Goal: Transaction & Acquisition: Book appointment/travel/reservation

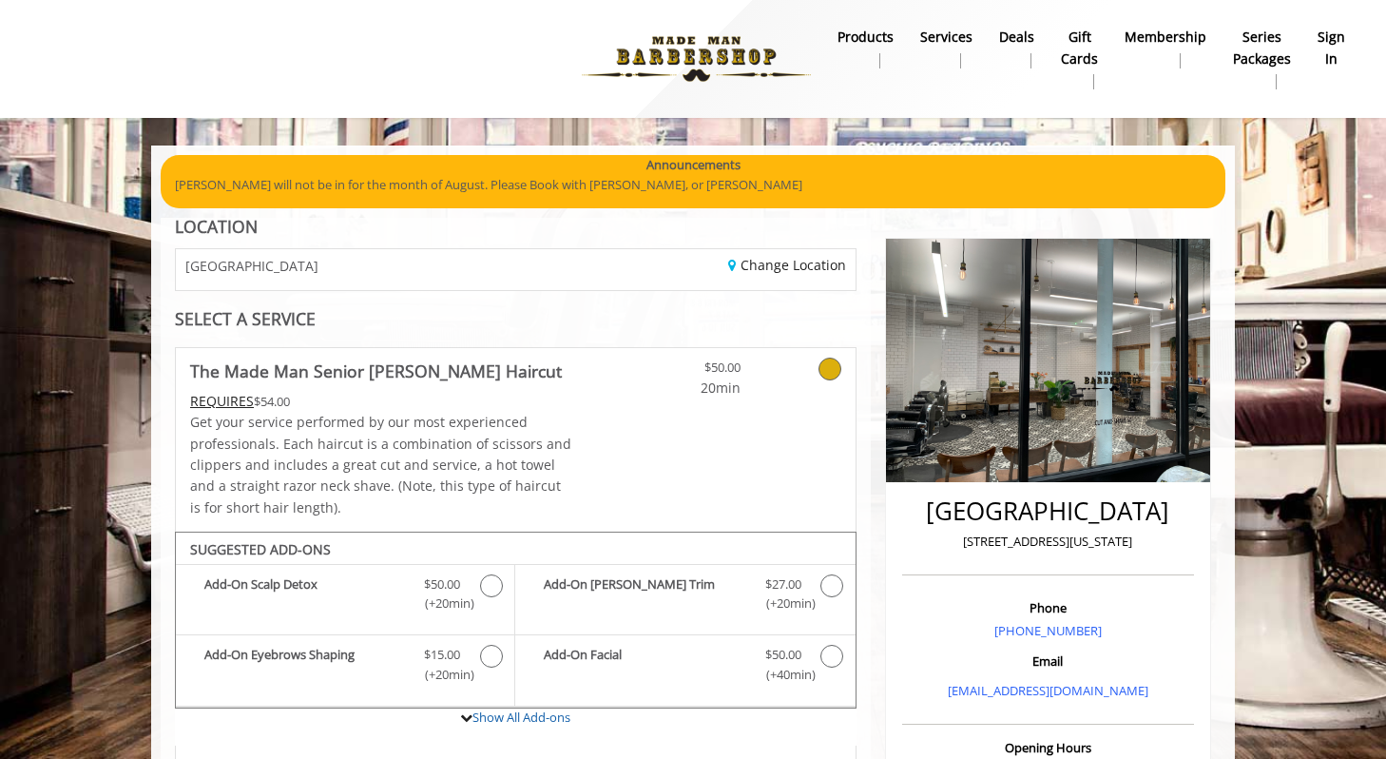
scroll to position [539, 0]
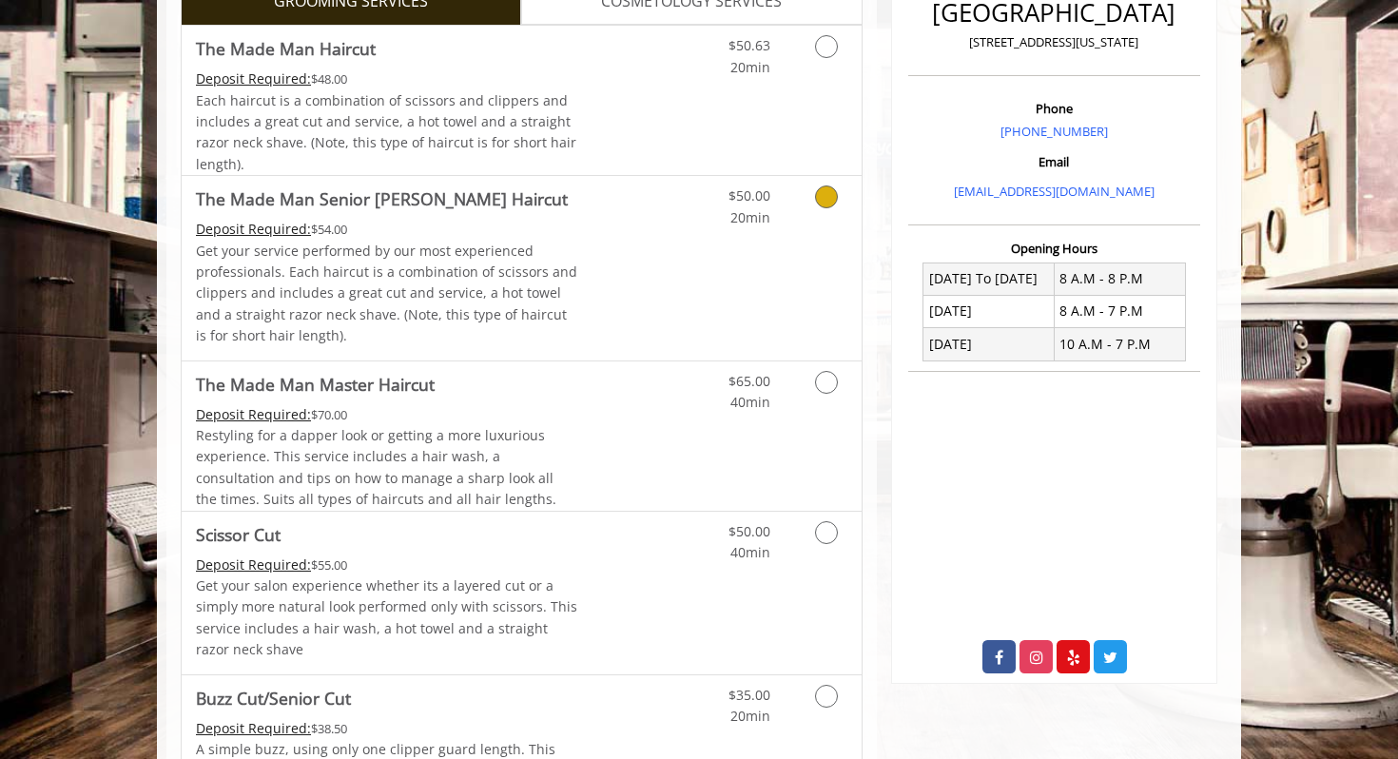
click at [281, 263] on p "Get your service performed by our most experienced professionals. Each haircut …" at bounding box center [387, 294] width 382 height 106
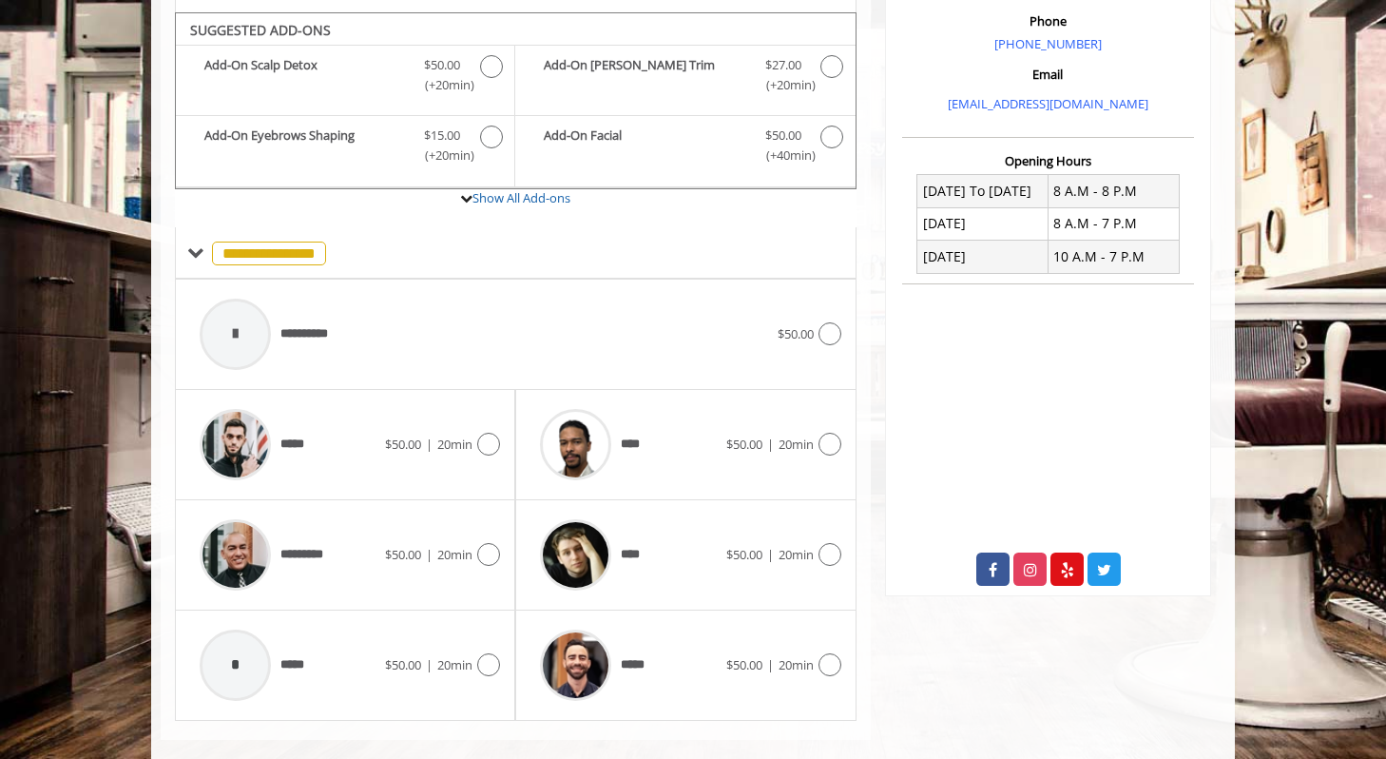
scroll to position [599, 0]
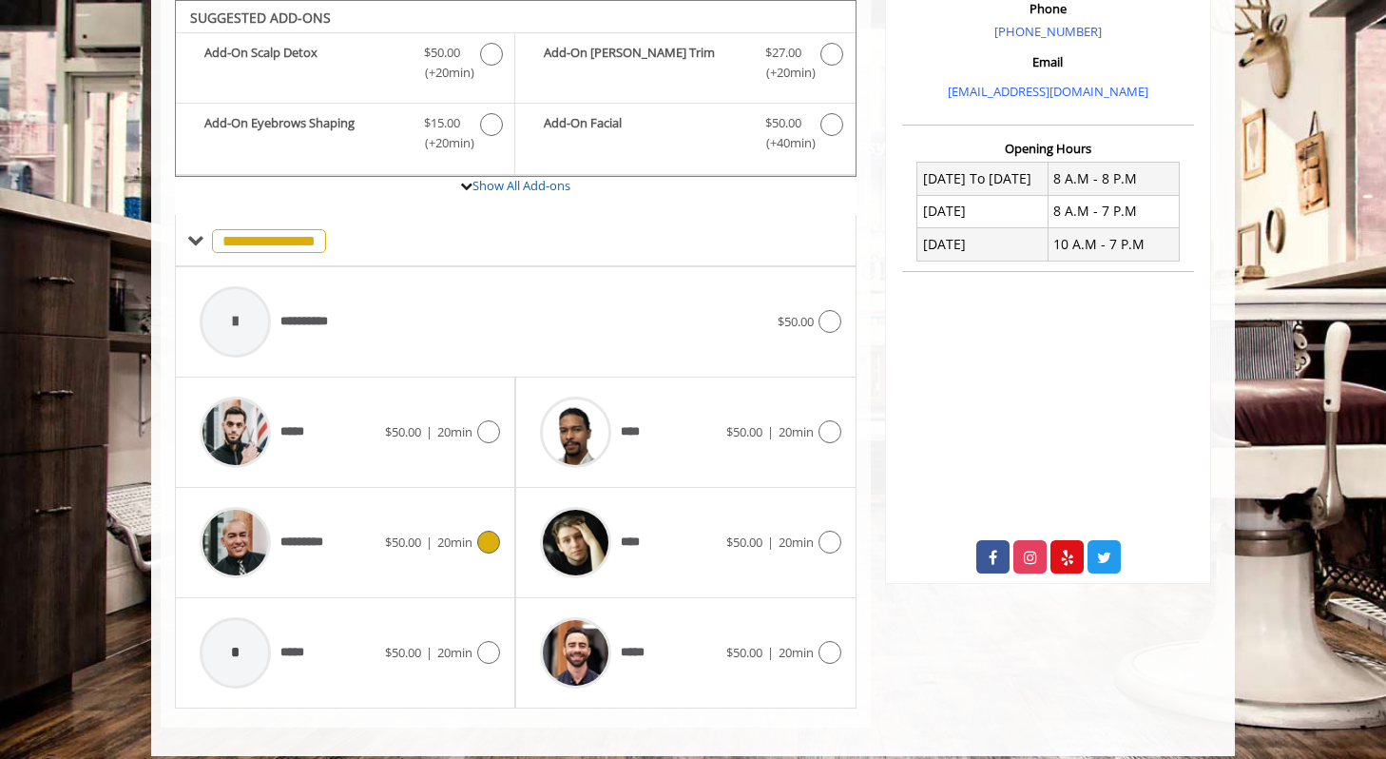
click at [292, 519] on span "*********" at bounding box center [263, 542] width 146 height 90
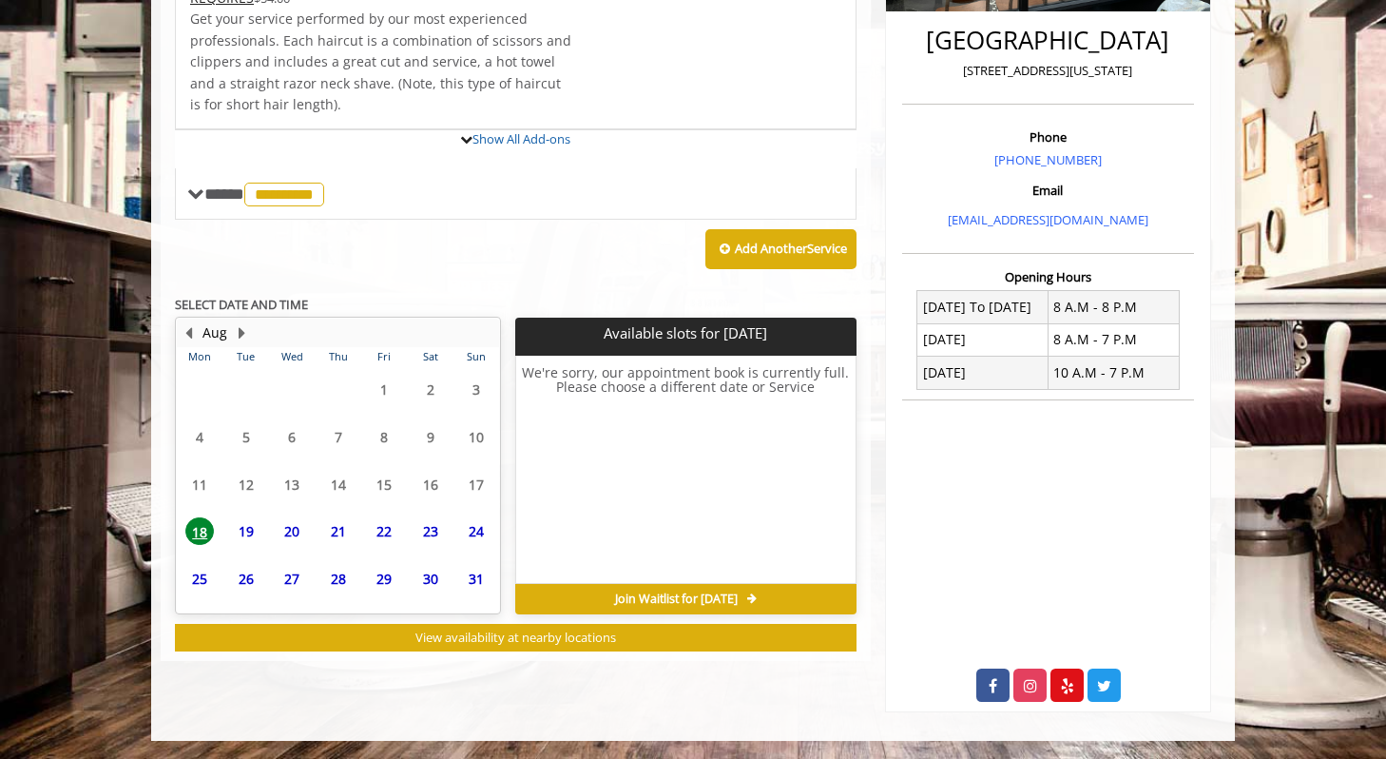
scroll to position [593, 0]
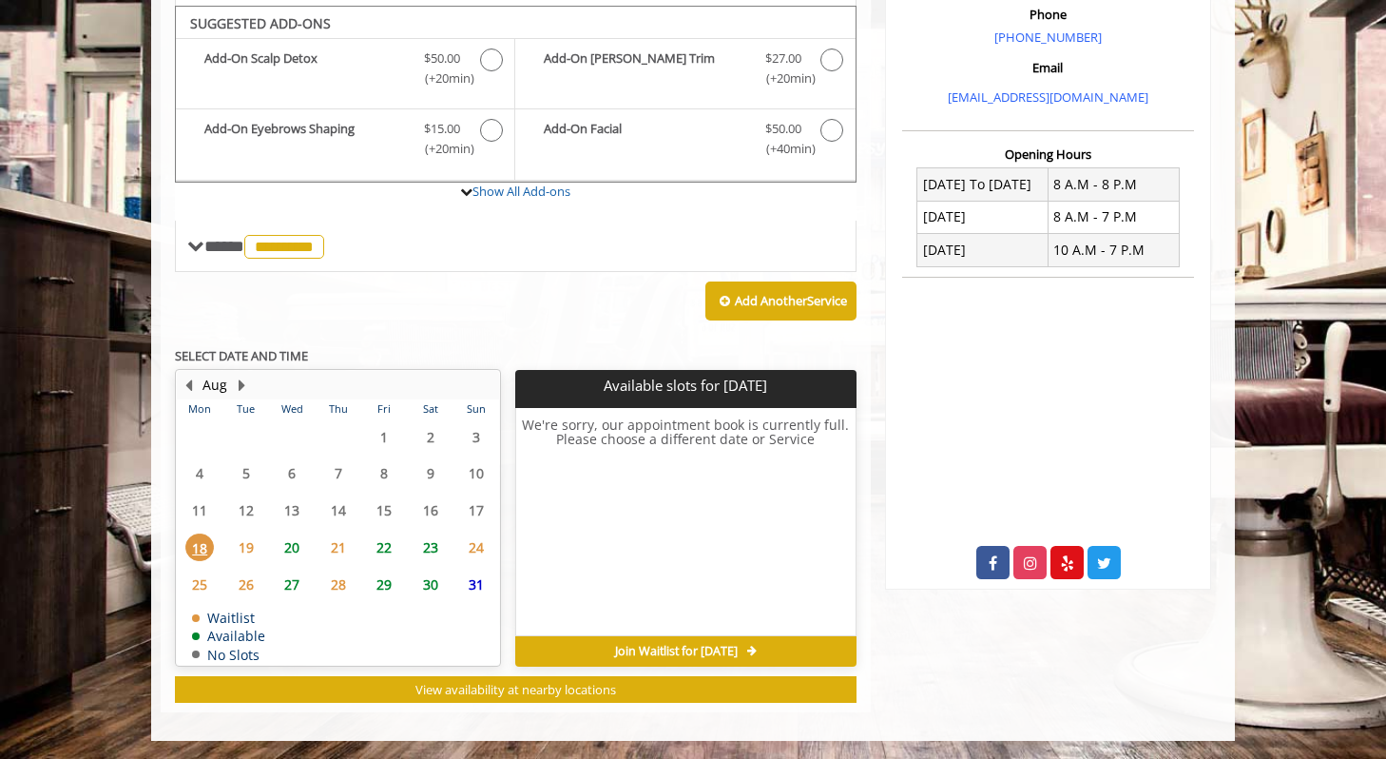
click at [283, 551] on span "20" at bounding box center [292, 547] width 29 height 28
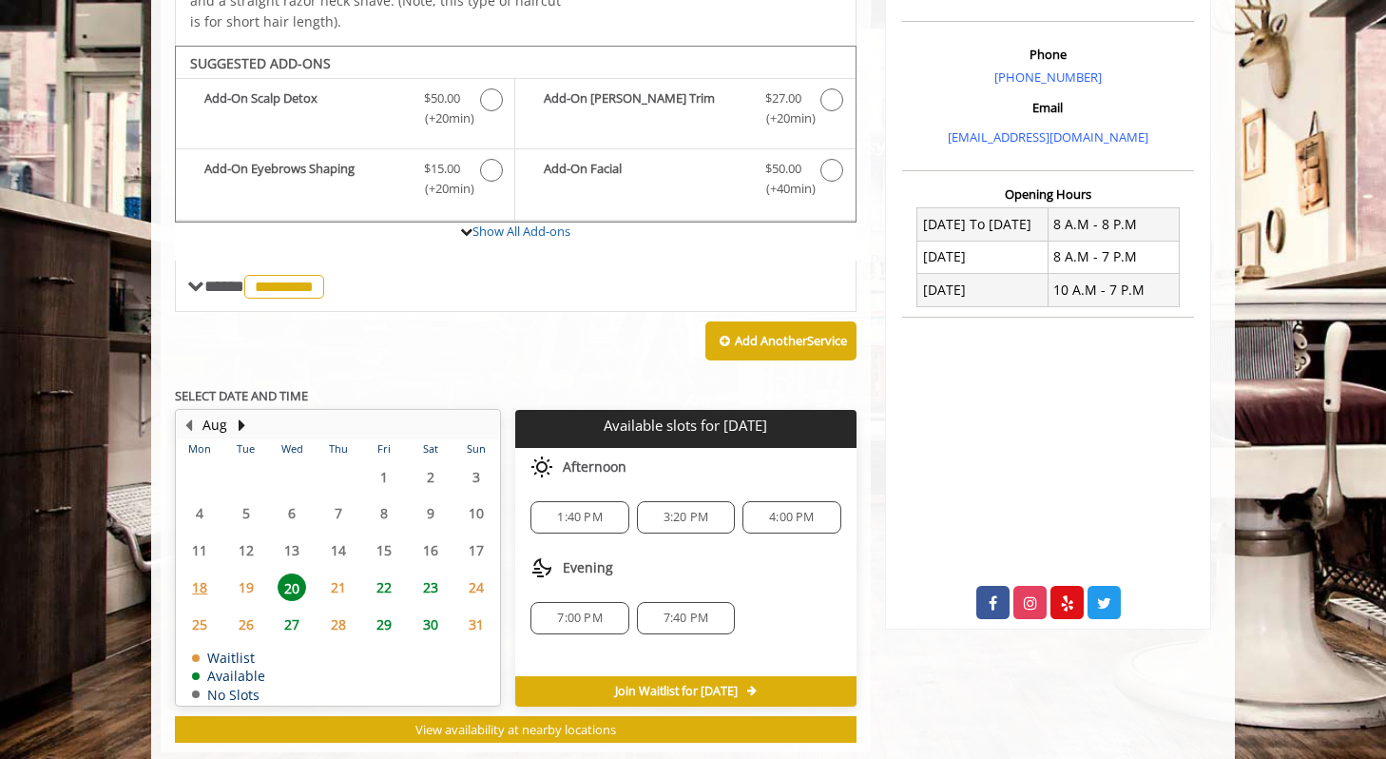
scroll to position [551, 0]
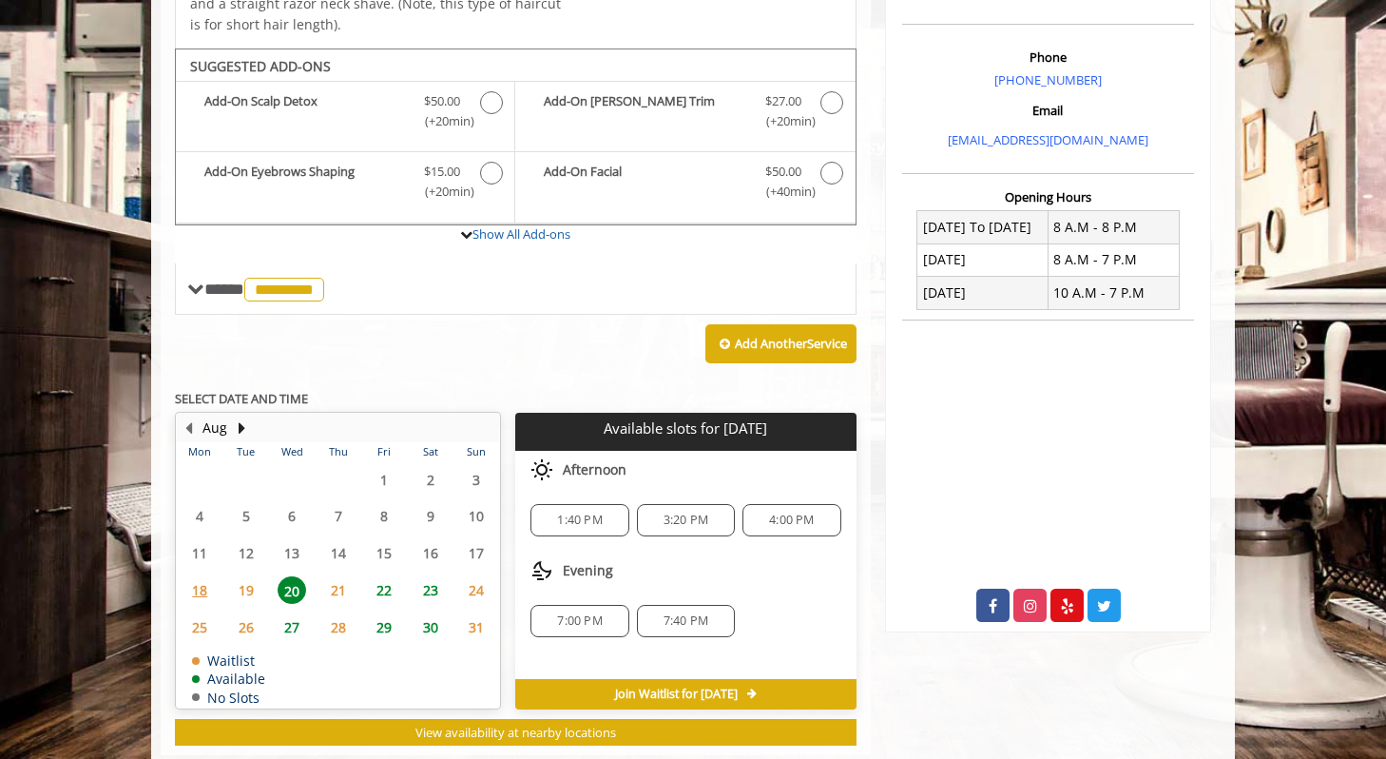
click at [588, 513] on span "1:40 PM" at bounding box center [579, 520] width 45 height 15
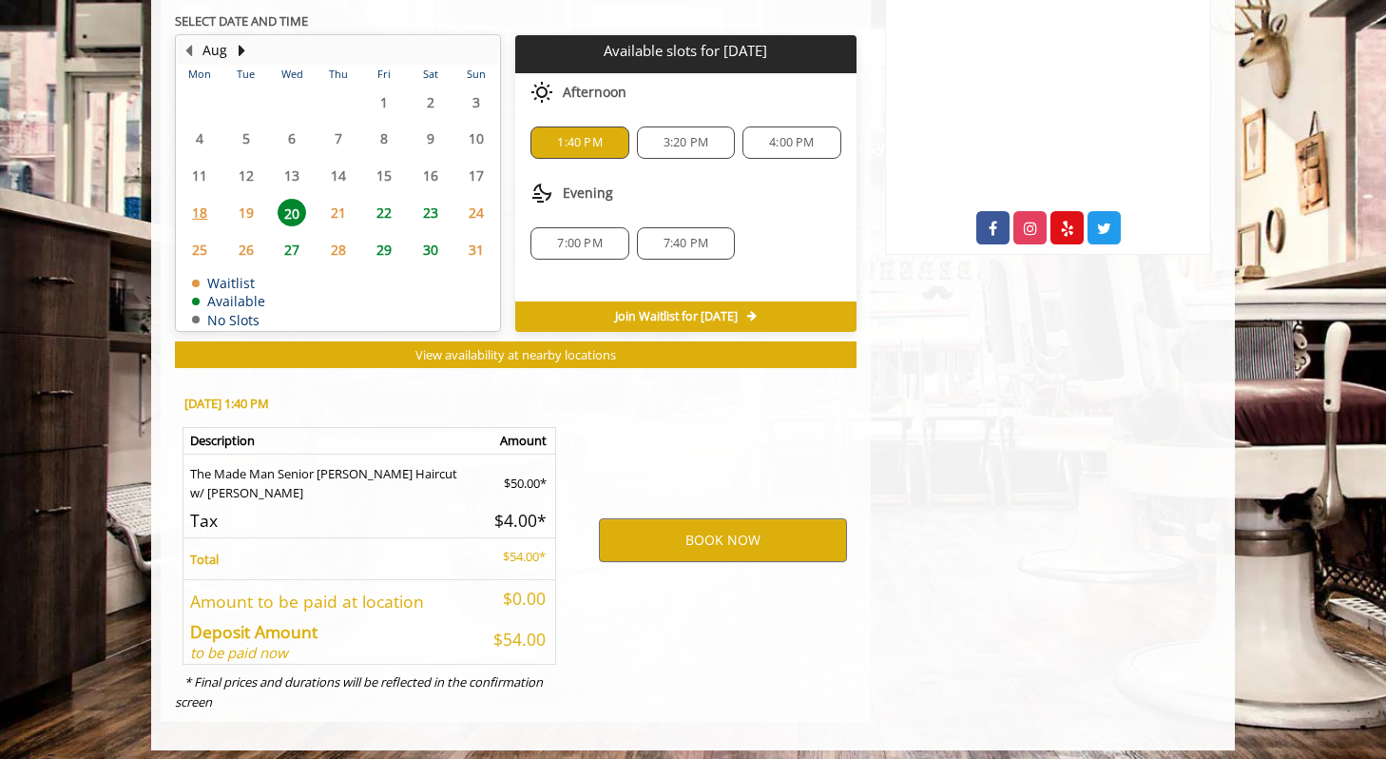
scroll to position [938, 0]
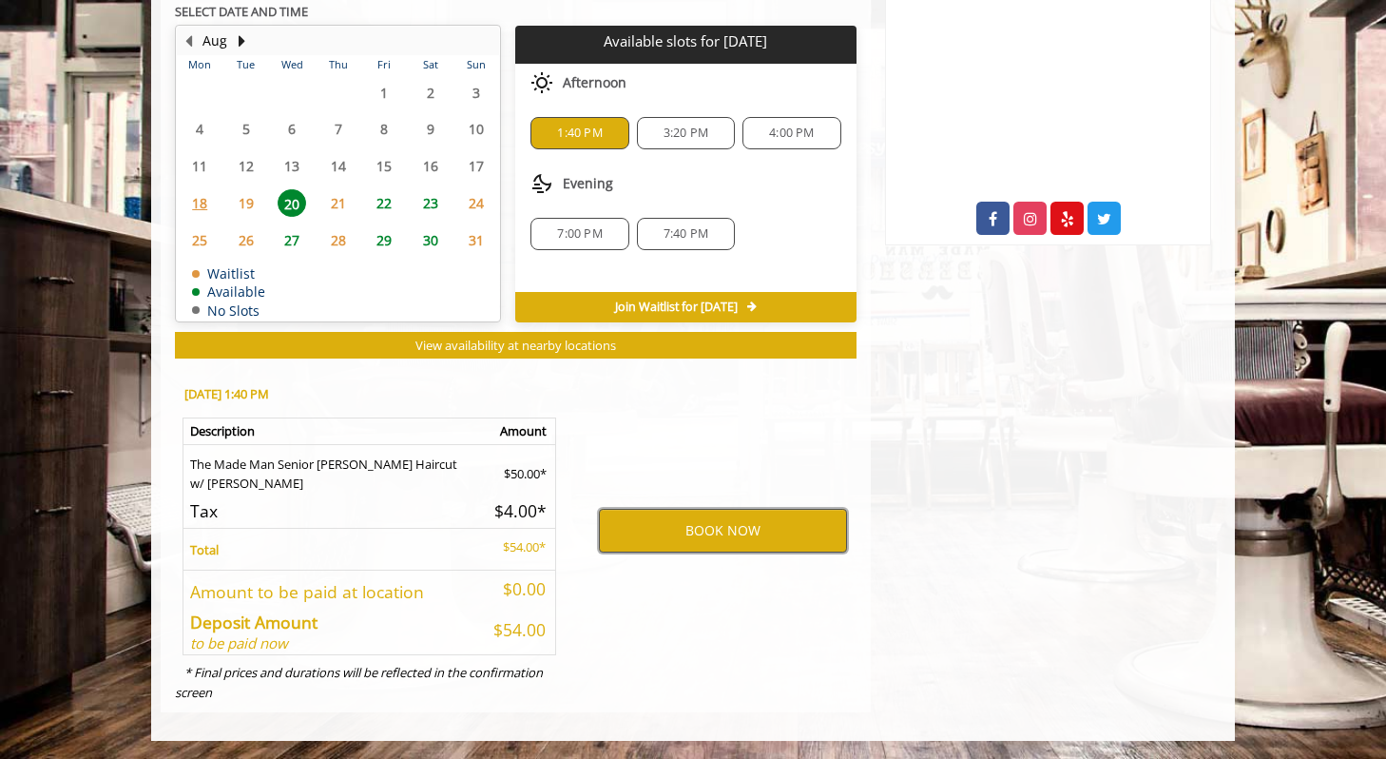
click at [671, 532] on button "BOOK NOW" at bounding box center [723, 531] width 248 height 44
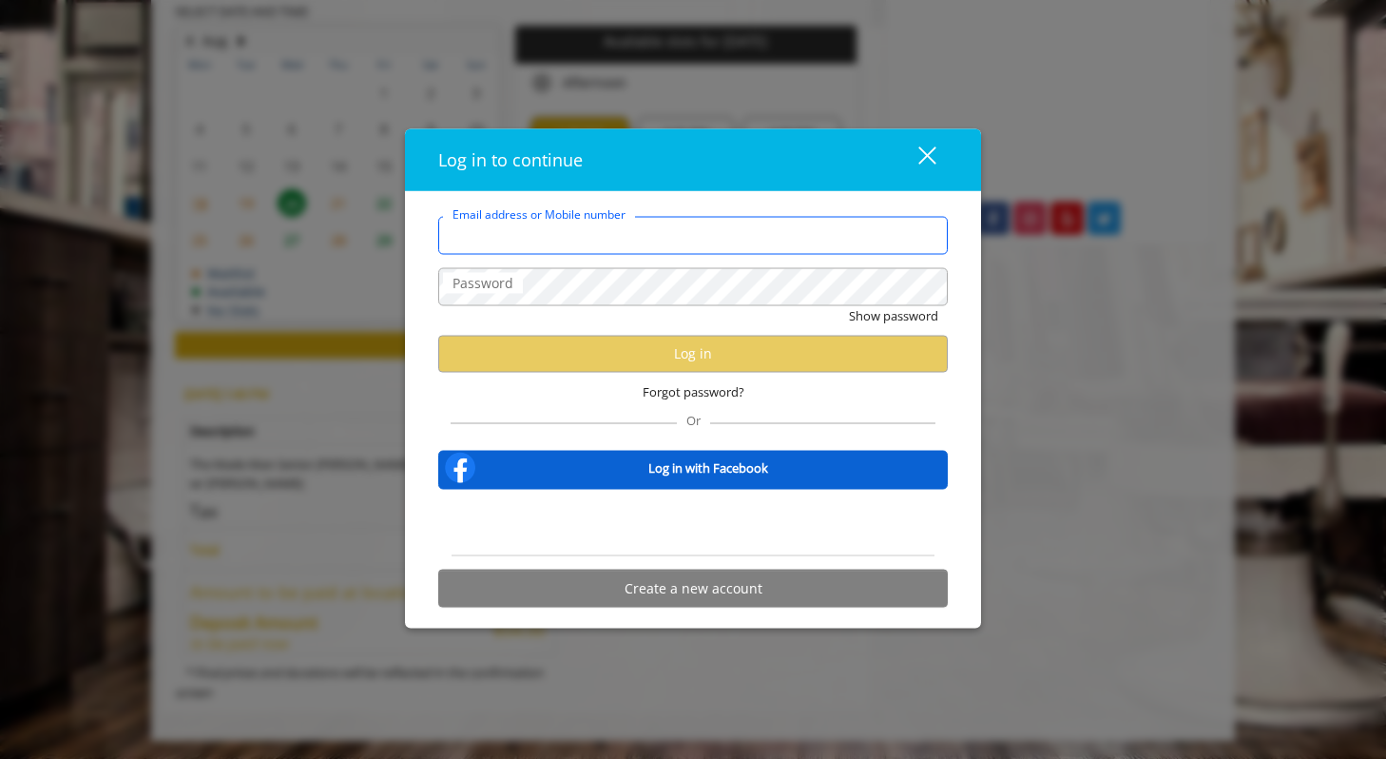
type input "**********"
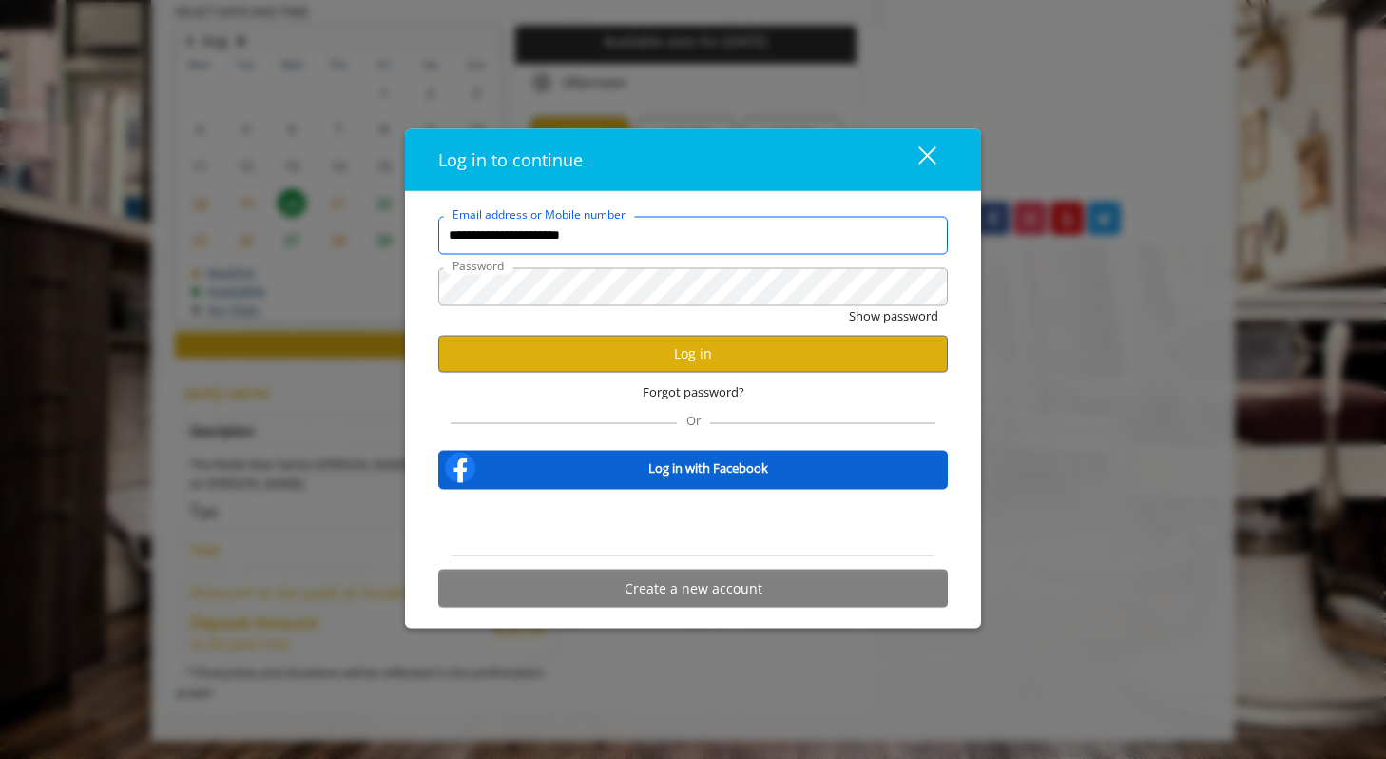
scroll to position [0, 0]
click at [629, 344] on button "Log in" at bounding box center [693, 353] width 510 height 37
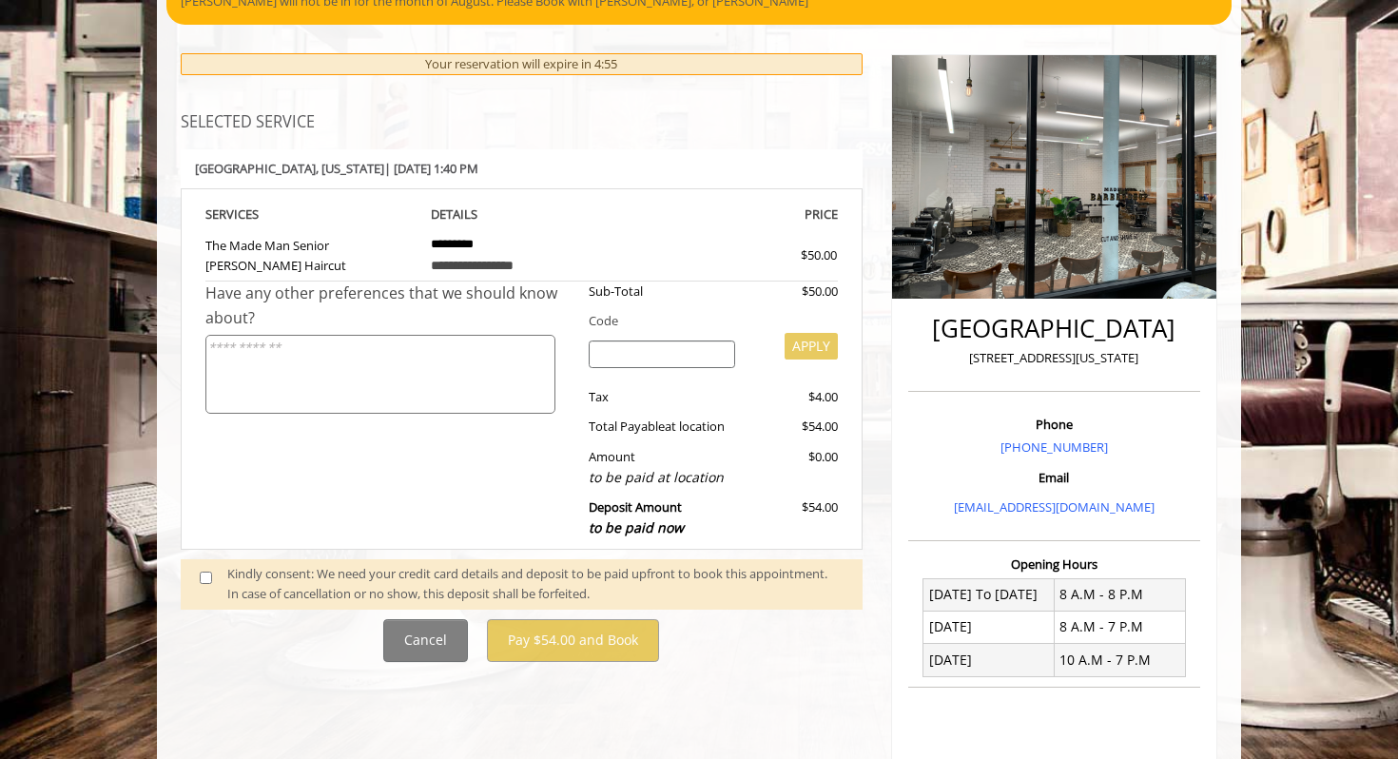
scroll to position [184, 0]
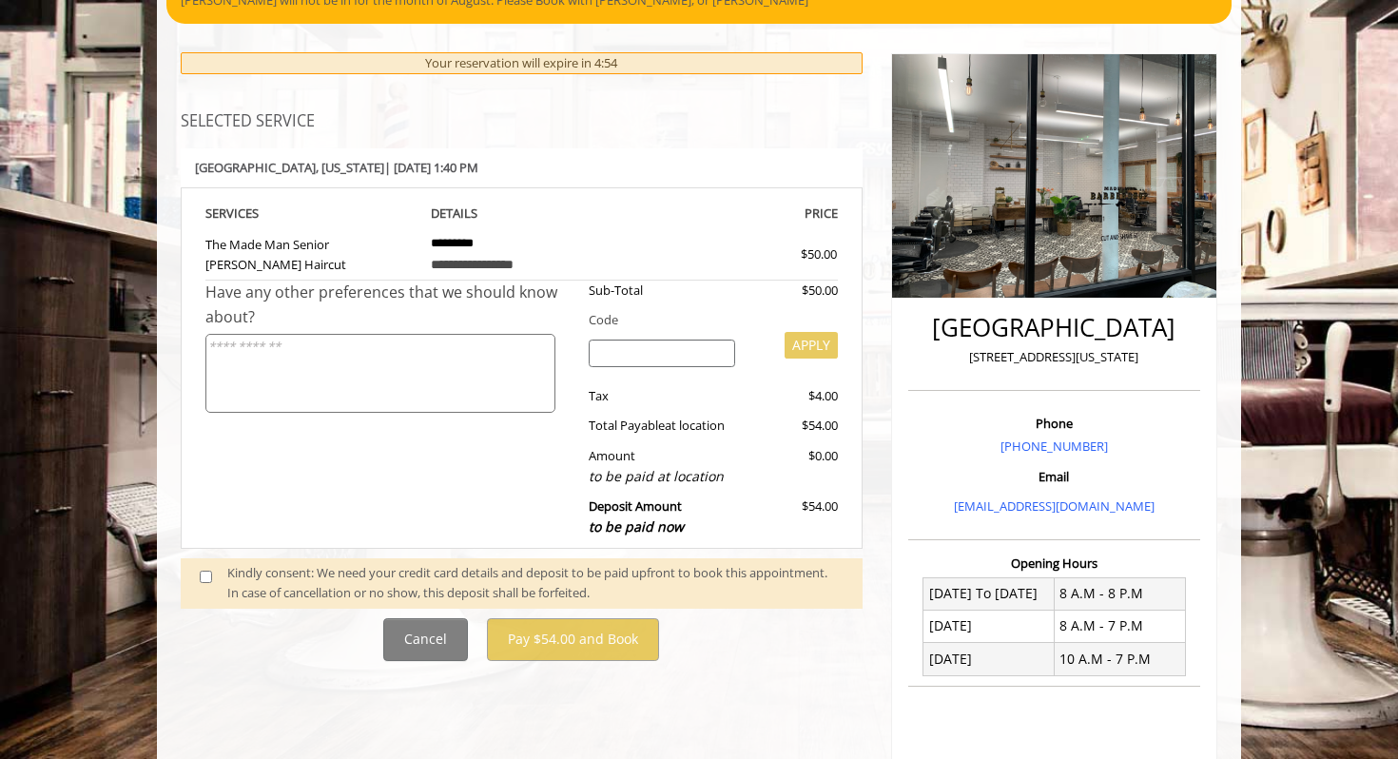
click at [207, 566] on span at bounding box center [213, 583] width 56 height 40
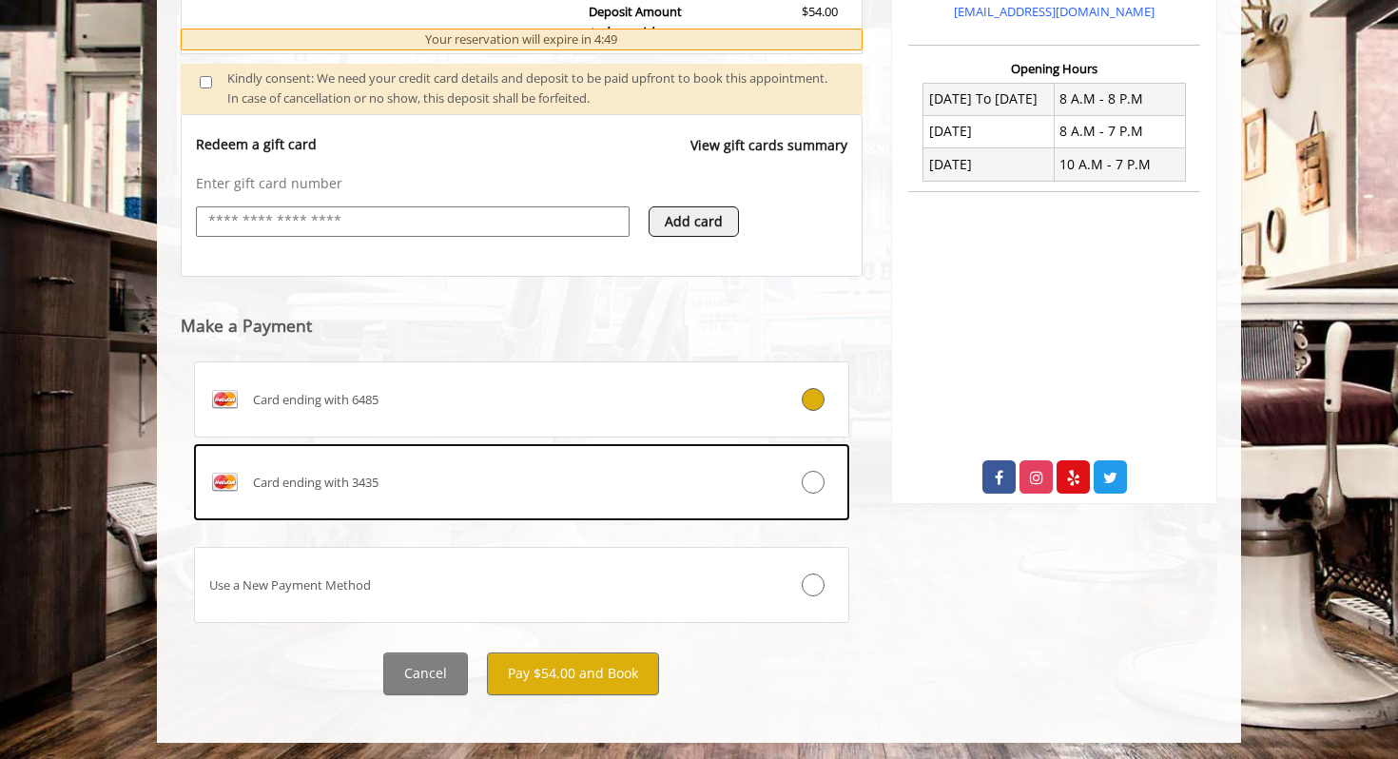
scroll to position [682, 0]
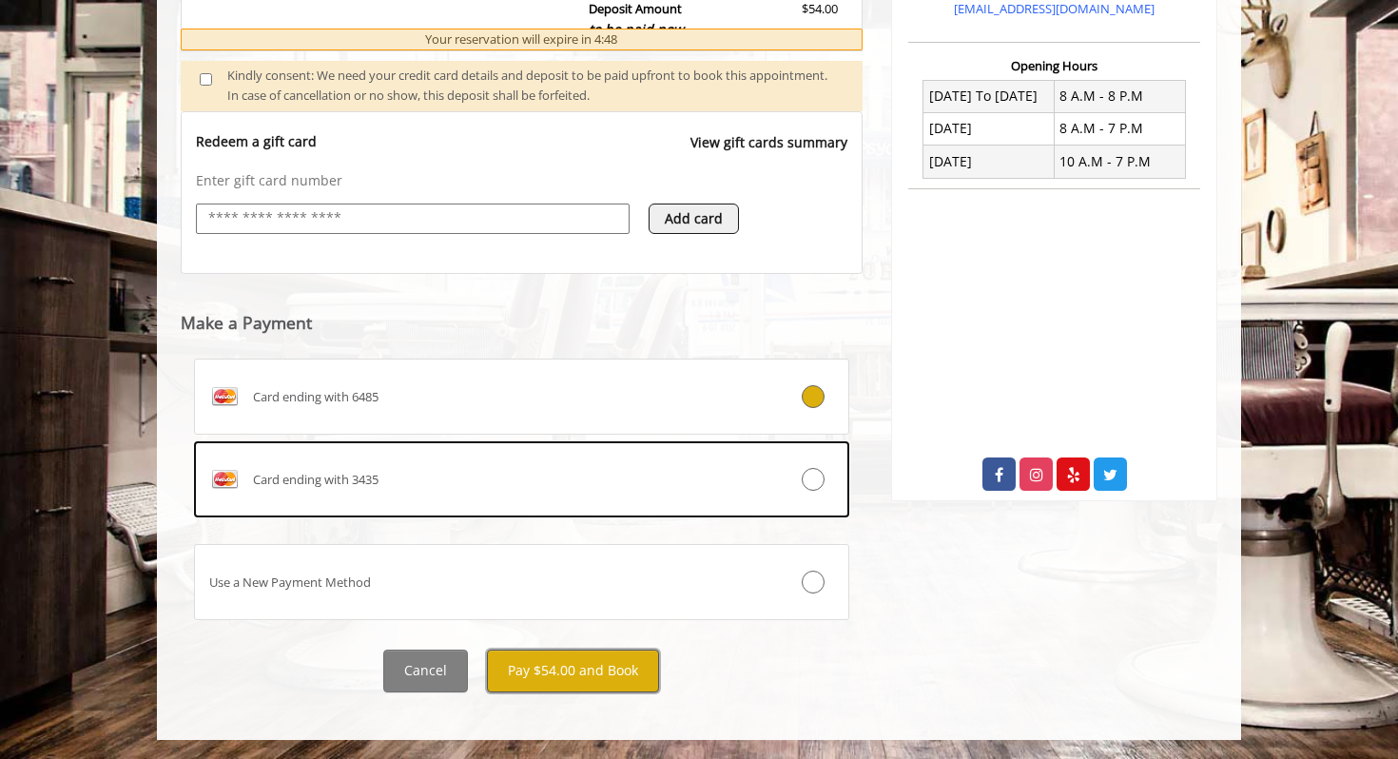
click at [530, 667] on button "Pay $54.00 and Book" at bounding box center [573, 670] width 172 height 43
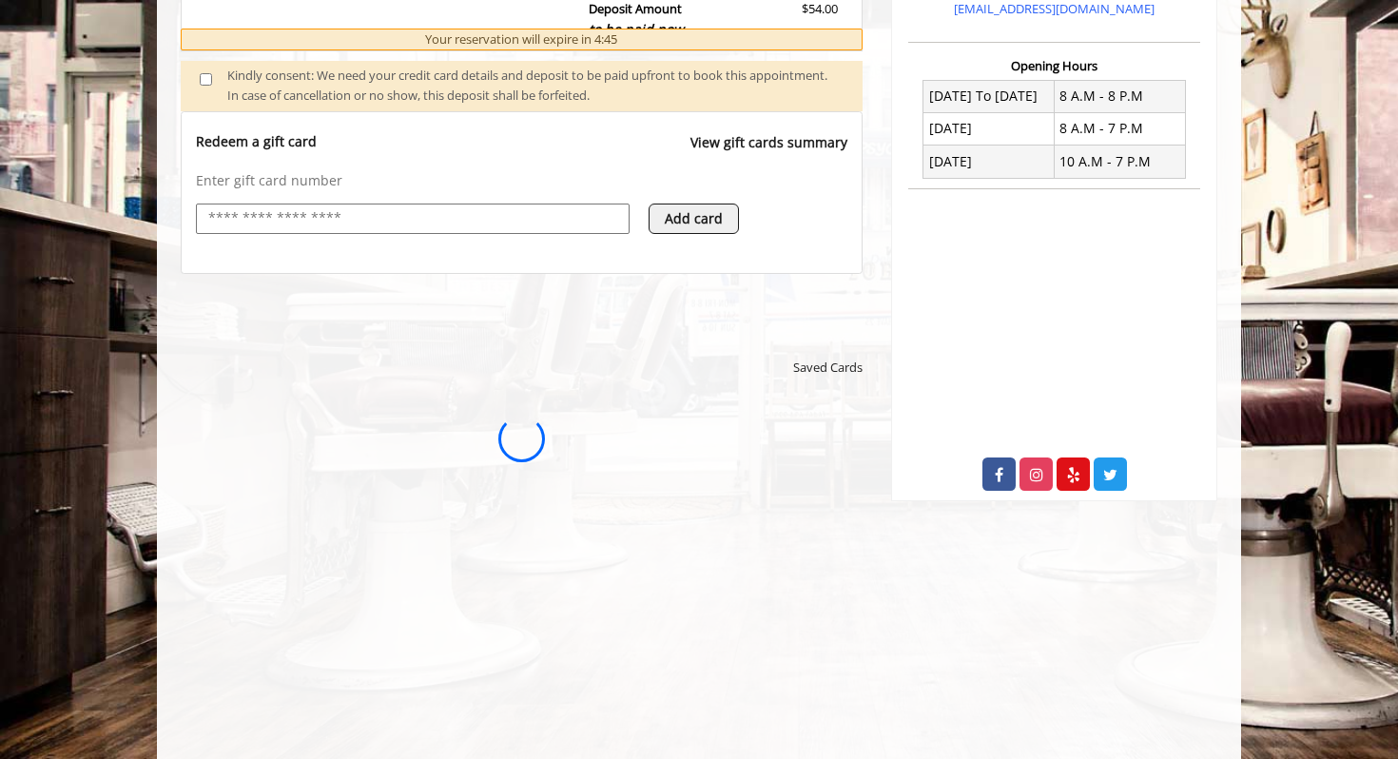
scroll to position [0, 0]
